Goal: Use online tool/utility: Utilize a website feature to perform a specific function

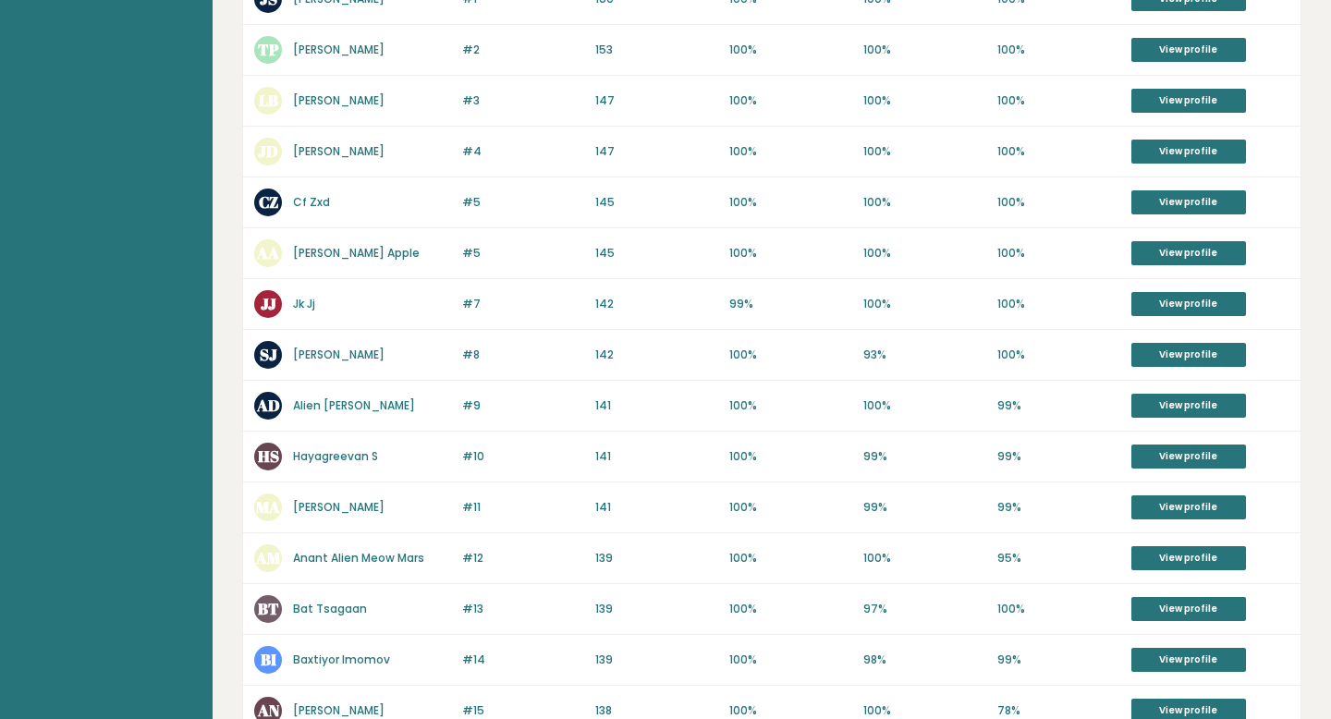
scroll to position [477, 0]
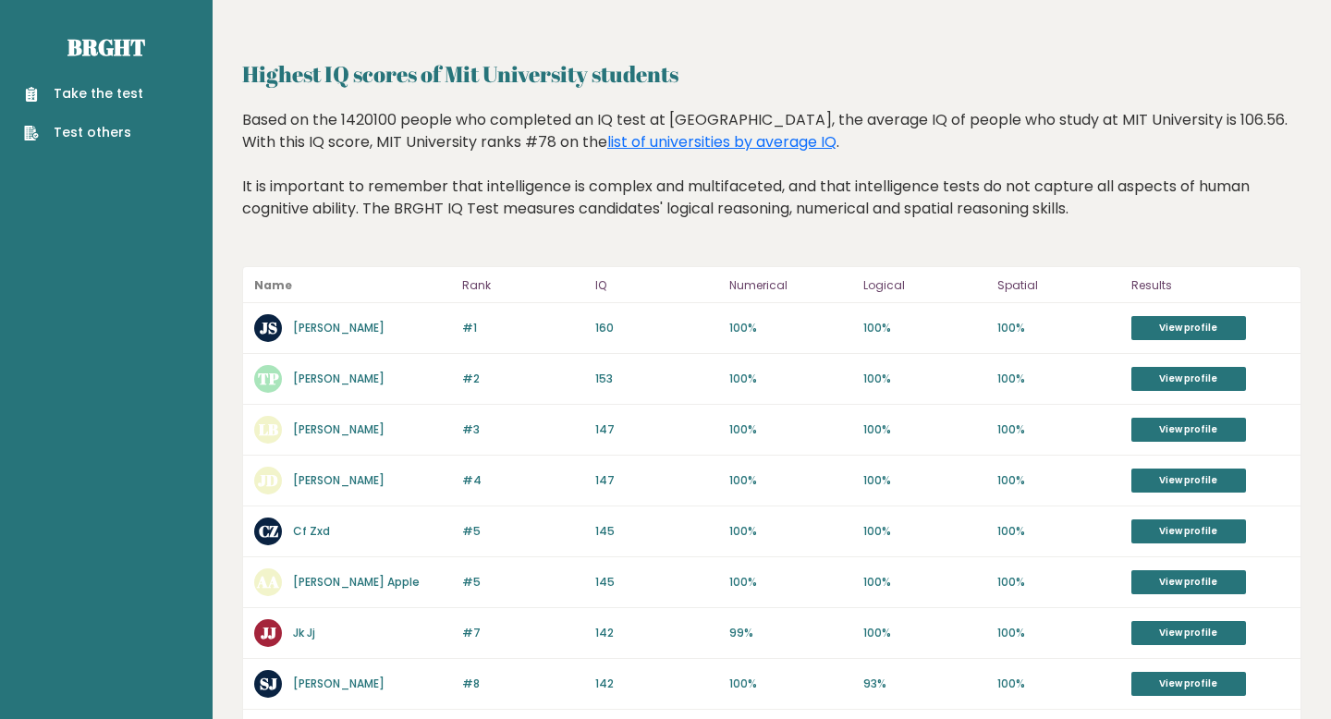
click at [104, 92] on link "Take the test" at bounding box center [83, 93] width 119 height 19
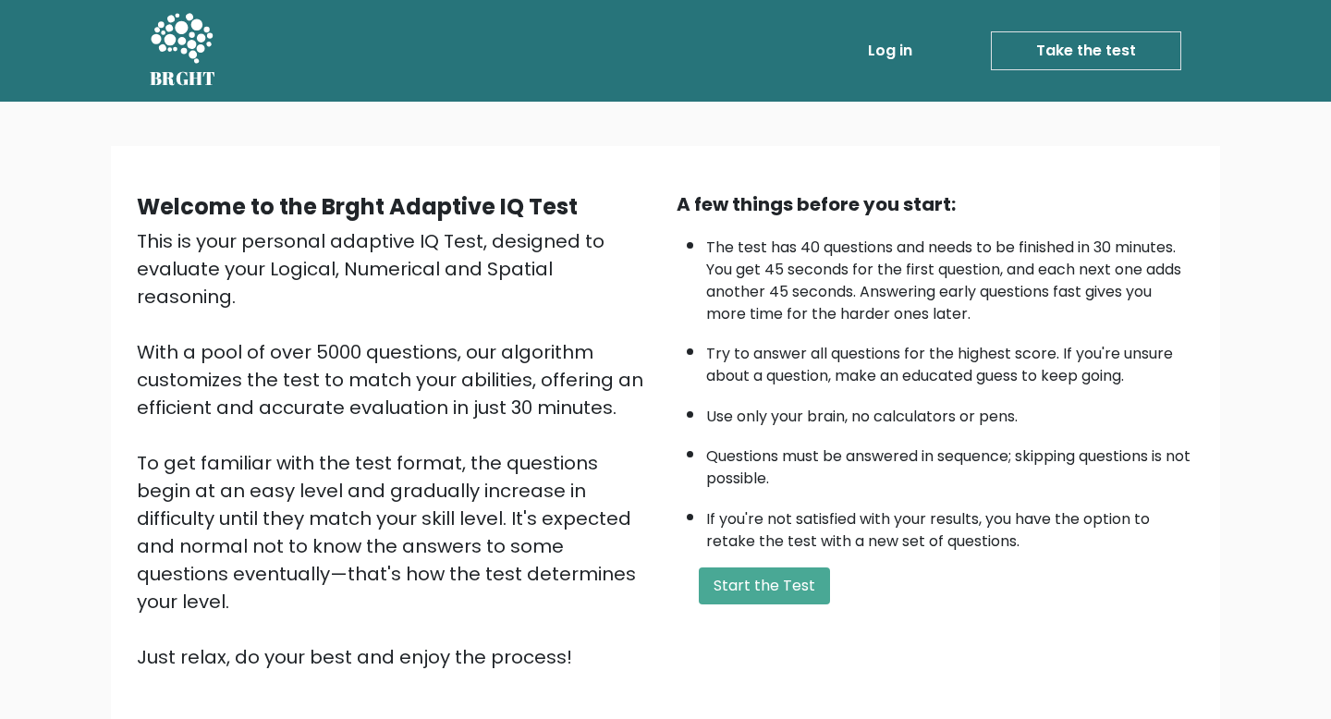
click at [763, 602] on div "A few things before you start: The test has 40 questions and needs to be finish…" at bounding box center [935, 430] width 540 height 481
click at [763, 590] on button "Start the Test" at bounding box center [764, 585] width 131 height 37
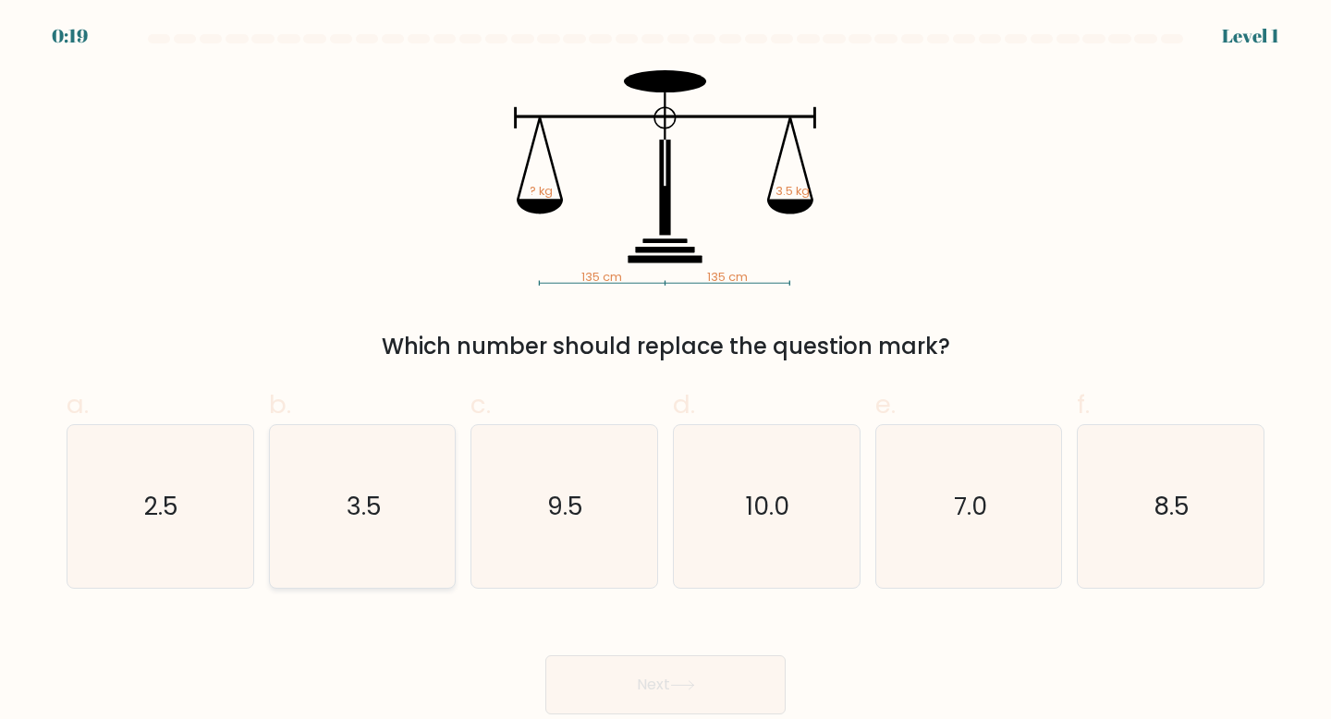
click at [395, 452] on icon "3.5" at bounding box center [363, 507] width 164 height 164
click at [665, 371] on input "b. 3.5" at bounding box center [665, 365] width 1 height 12
radio input "true"
click at [678, 665] on button "Next" at bounding box center [665, 684] width 240 height 59
